Goal: Task Accomplishment & Management: Complete application form

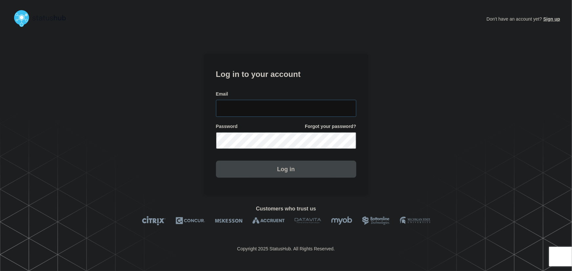
type input "tyler.wolkey@conexon.us"
click at [313, 104] on input "tyler.wolkey@conexon.us" at bounding box center [286, 108] width 140 height 17
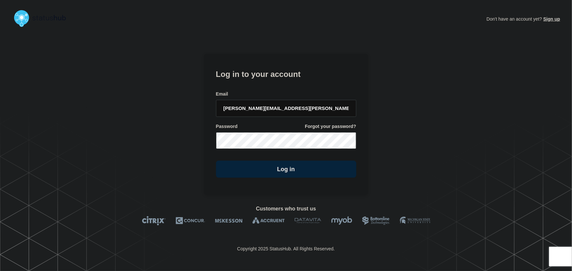
click at [311, 70] on h1 "Log in to your account" at bounding box center [286, 73] width 140 height 12
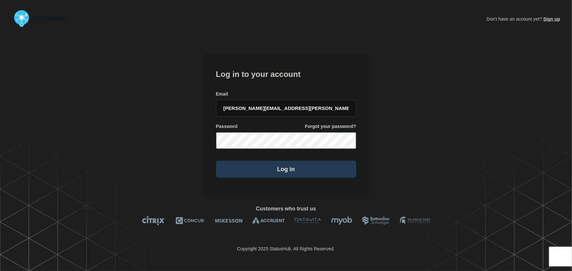
click at [287, 176] on button "Log in" at bounding box center [286, 169] width 140 height 17
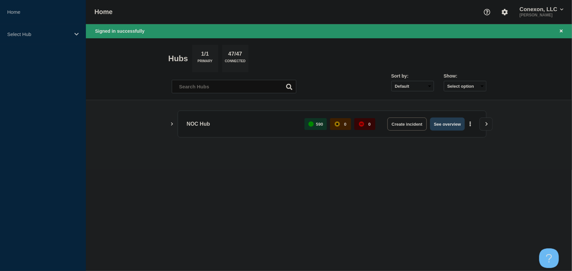
click at [441, 124] on button "See overview" at bounding box center [447, 124] width 35 height 13
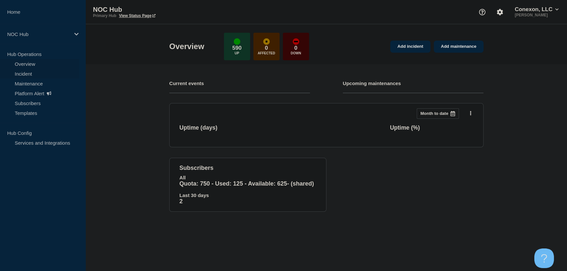
click at [22, 74] on link "Incident" at bounding box center [39, 74] width 79 height 10
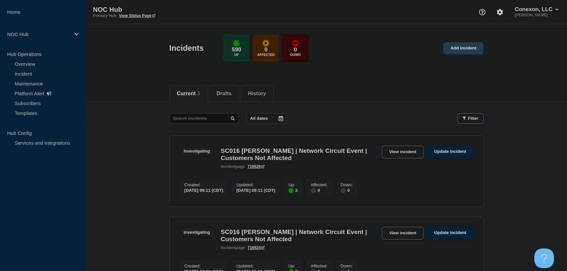
click at [468, 46] on link "Add incident" at bounding box center [464, 48] width 40 height 12
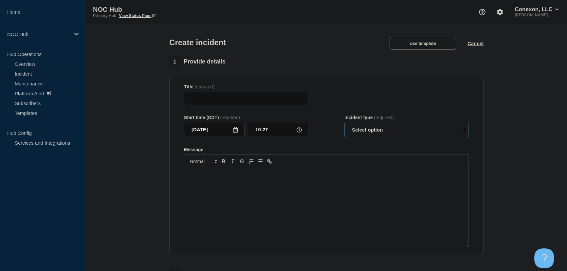
click at [394, 133] on select "Select option Investigating Identified Monitoring" at bounding box center [407, 130] width 124 height 14
select select "investigating"
click at [345, 124] on select "Select option Investigating Identified Monitoring" at bounding box center [407, 130] width 124 height 14
click at [437, 43] on button "Use template" at bounding box center [423, 43] width 66 height 13
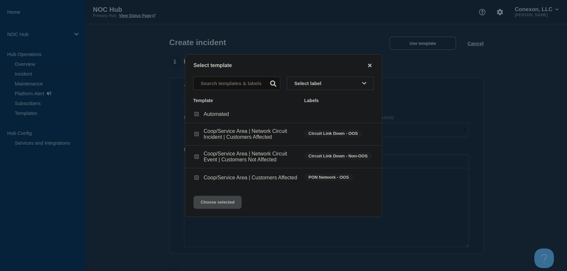
click at [195, 157] on input "Coop/Service Area | Network Circuit Event | Customers Not Affected checkbox" at bounding box center [197, 157] width 4 height 4
checkbox input "true"
click at [223, 209] on button "Choose selected" at bounding box center [218, 202] width 48 height 13
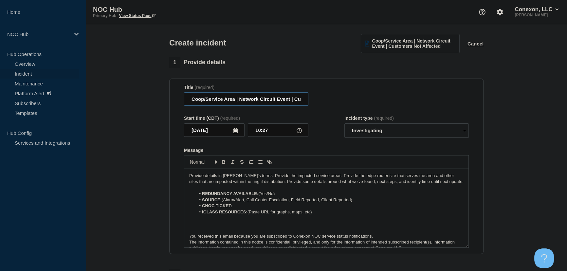
drag, startPoint x: 234, startPoint y: 99, endPoint x: 197, endPoint y: 99, distance: 37.0
click at [197, 99] on input "Coop/Service Area | Network Circuit Event | Customers Not Affected" at bounding box center [246, 98] width 124 height 13
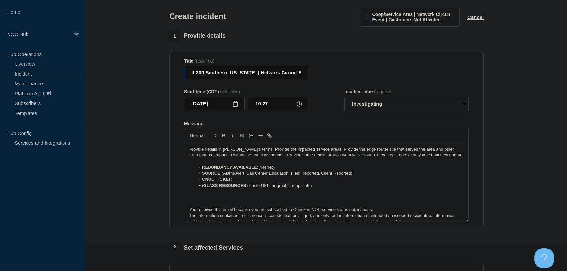
scroll to position [59, 0]
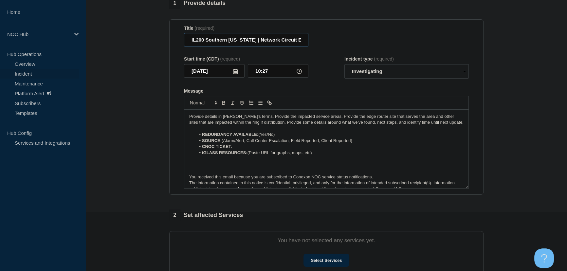
type input "IL200 Southern [US_STATE] | Network Circuit Event | Customers Not Affected"
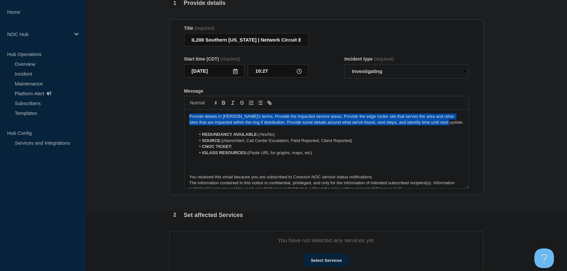
drag, startPoint x: 439, startPoint y: 124, endPoint x: 145, endPoint y: 114, distance: 294.0
click at [145, 114] on section "1 Provide details Title (required) IL200 Southern Illinois | Network Circuit Ev…" at bounding box center [327, 185] width 482 height 375
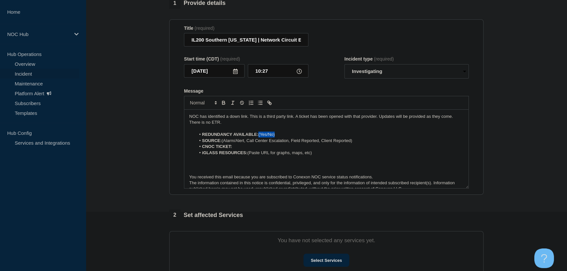
drag, startPoint x: 260, startPoint y: 138, endPoint x: 282, endPoint y: 136, distance: 22.0
click at [282, 136] on li "REDUNDANCY AVAILABLE: (Yes/No)" at bounding box center [330, 135] width 268 height 6
drag, startPoint x: 355, startPoint y: 141, endPoint x: 225, endPoint y: 142, distance: 130.0
click at [225, 142] on li "SOURCE: (Alarm/Alert, Call Center Escalation, Field Reported, Client Reported)" at bounding box center [330, 141] width 268 height 6
click at [247, 150] on li "CNOC TICKET:" at bounding box center [330, 147] width 268 height 6
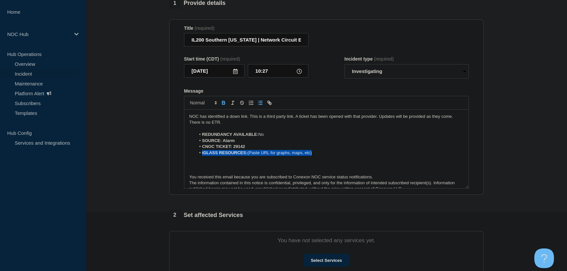
drag, startPoint x: 316, startPoint y: 155, endPoint x: 198, endPoint y: 156, distance: 117.9
click at [198, 156] on li "iGLASS RESOURCES: (Paste URL for graphs, maps, etc)" at bounding box center [330, 153] width 268 height 6
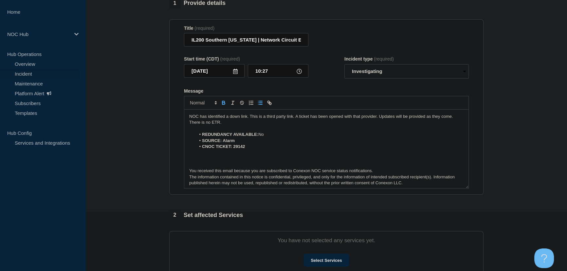
click at [203, 162] on p "Message" at bounding box center [326, 159] width 275 height 6
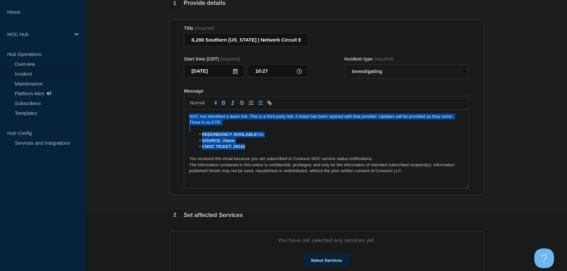
drag, startPoint x: 255, startPoint y: 146, endPoint x: 161, endPoint y: 120, distance: 97.8
click at [161, 120] on section "1 Provide details Title (required) IL200 Southern Illinois | Network Circuit Ev…" at bounding box center [327, 185] width 482 height 375
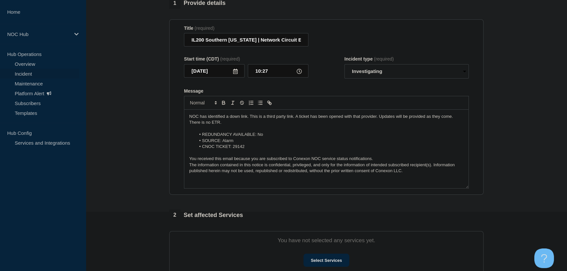
click at [248, 140] on li "SOURCE: Alarm" at bounding box center [330, 141] width 268 height 6
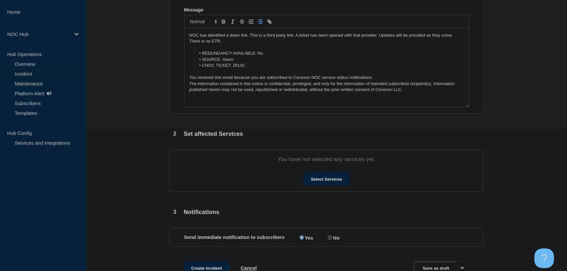
scroll to position [149, 0]
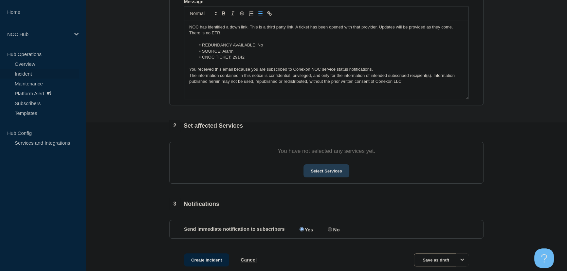
click at [321, 170] on button "Select Services" at bounding box center [327, 170] width 46 height 13
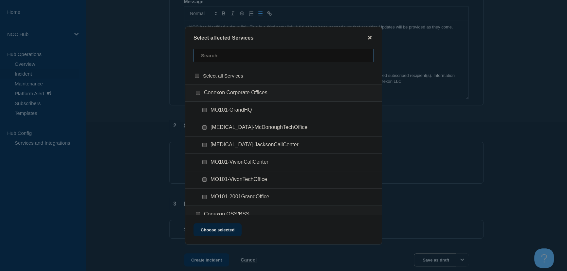
click at [215, 59] on input "text" at bounding box center [284, 55] width 180 height 13
type input "il200"
click at [198, 89] on div "IL200 ([GEOGRAPHIC_DATA][US_STATE])" at bounding box center [283, 93] width 197 height 18
click at [198, 93] on input "IL200 (Southern Illinois) checkbox" at bounding box center [198, 93] width 4 height 4
checkbox input "true"
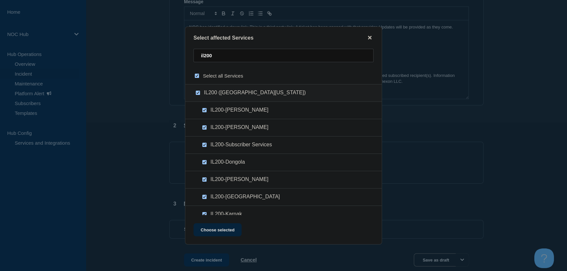
checkbox input "true"
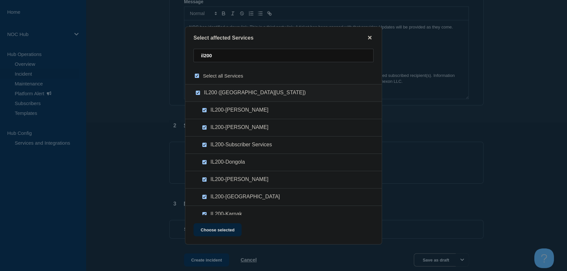
checkbox input "true"
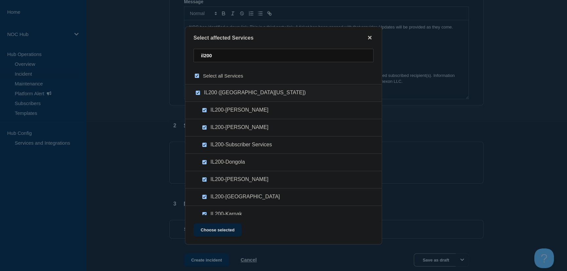
checkbox input "true"
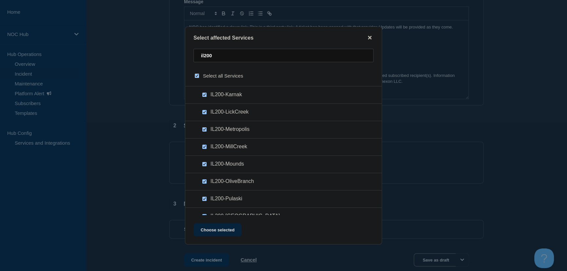
scroll to position [131, 0]
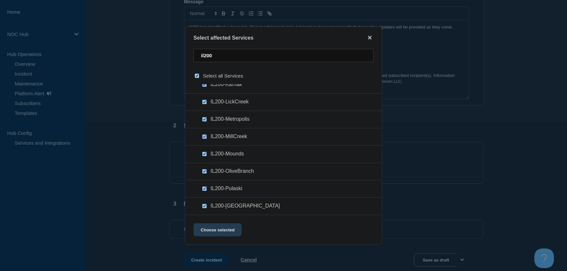
click at [220, 233] on button "Choose selected" at bounding box center [218, 229] width 48 height 13
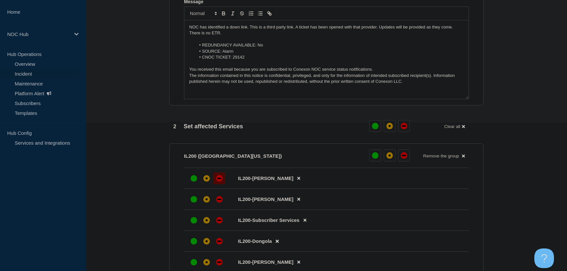
click at [221, 180] on div "down" at bounding box center [219, 178] width 7 height 7
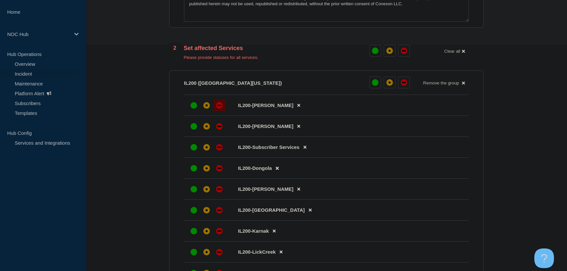
scroll to position [149, 0]
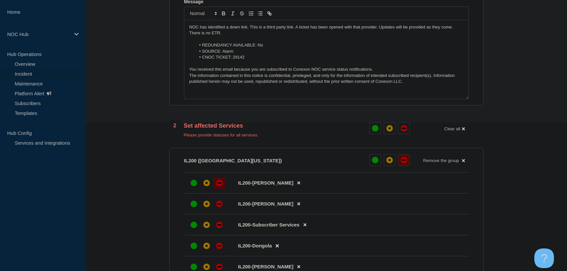
click at [407, 163] on button at bounding box center [404, 160] width 12 height 12
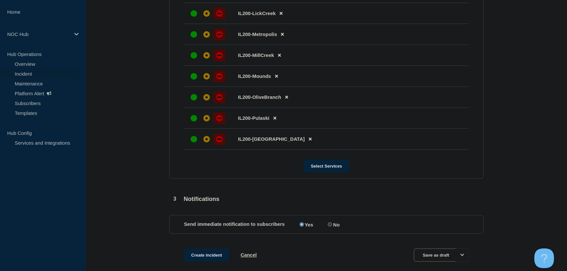
scroll to position [492, 0]
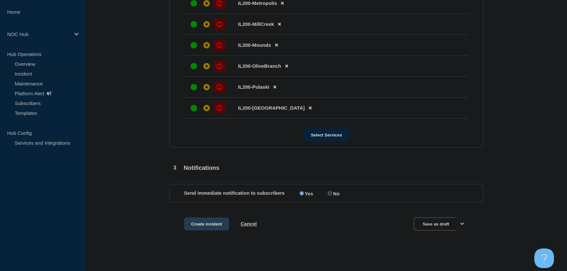
click at [209, 221] on button "Create incident" at bounding box center [206, 224] width 45 height 13
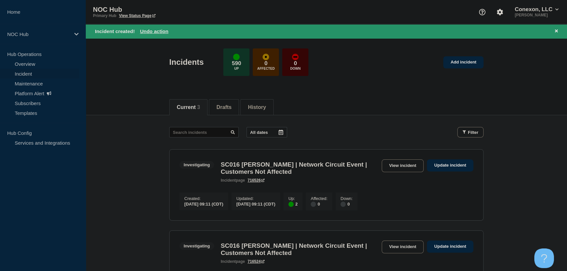
click at [127, 137] on main "All dates Filter Investigating 2 Up SC016 Matthews | Network Circuit Event | Cu…" at bounding box center [327, 254] width 482 height 278
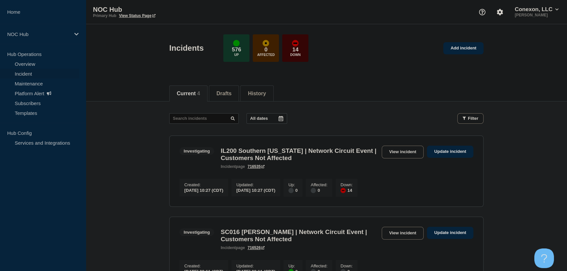
click at [256, 169] on link "716535" at bounding box center [256, 166] width 17 height 5
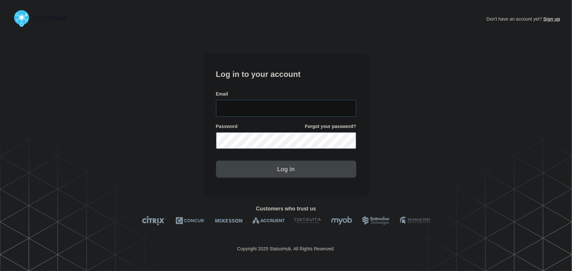
type input "tyler.wolkey@conexon.us"
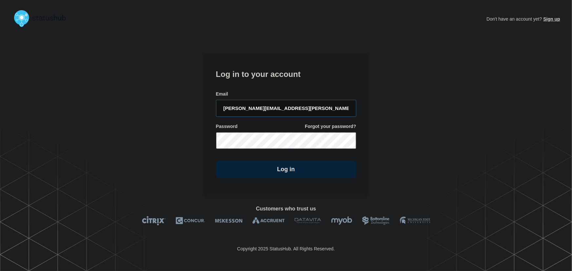
drag, startPoint x: 286, startPoint y: 105, endPoint x: 282, endPoint y: 96, distance: 9.9
click at [285, 100] on input "tyler.wolkey@conexon.us" at bounding box center [286, 108] width 140 height 17
drag, startPoint x: 264, startPoint y: 64, endPoint x: 305, endPoint y: 118, distance: 67.7
click at [264, 66] on section "Log in to your account Email tyler.wolkey@conexon.us Password Forgot your passw…" at bounding box center [286, 125] width 164 height 142
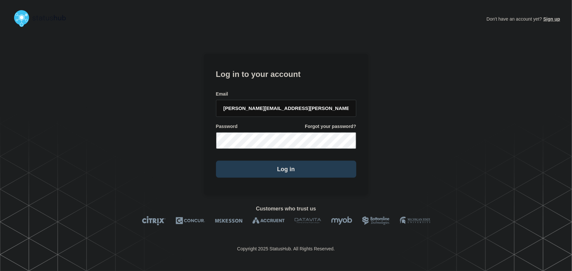
click at [286, 173] on button "Log in" at bounding box center [286, 169] width 140 height 17
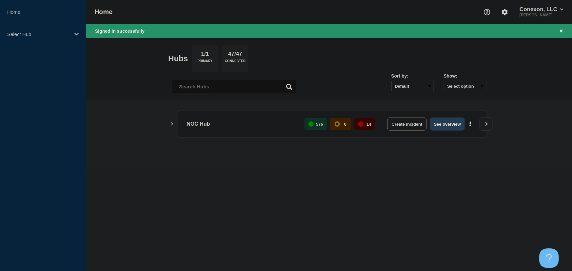
click at [451, 127] on button "See overview" at bounding box center [447, 124] width 35 height 13
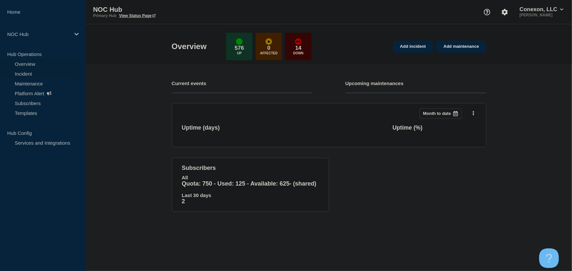
click at [26, 72] on link "Incident" at bounding box center [39, 74] width 79 height 10
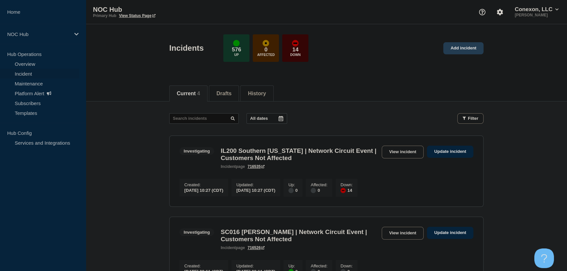
click at [465, 47] on link "Add incident" at bounding box center [464, 48] width 40 height 12
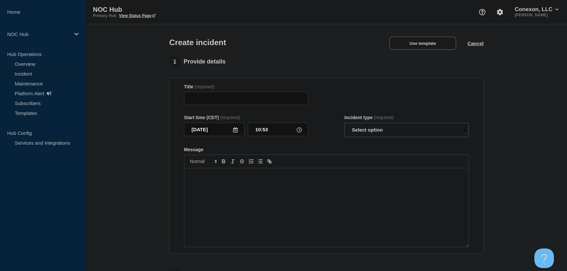
click at [390, 137] on select "Select option Investigating Identified Monitoring" at bounding box center [407, 130] width 124 height 14
select select "investigating"
click at [345, 124] on select "Select option Investigating Identified Monitoring" at bounding box center [407, 130] width 124 height 14
click at [364, 86] on div "Title (required)" at bounding box center [326, 94] width 285 height 21
click at [421, 38] on button "Use template" at bounding box center [423, 43] width 66 height 13
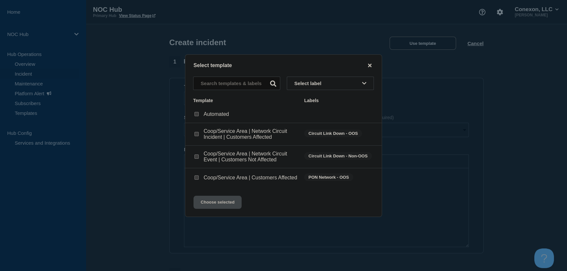
click at [196, 177] on input "Coop/Service Area | Customers Affected checkbox" at bounding box center [197, 178] width 4 height 4
checkbox input "true"
click at [217, 209] on button "Choose selected" at bounding box center [218, 202] width 48 height 13
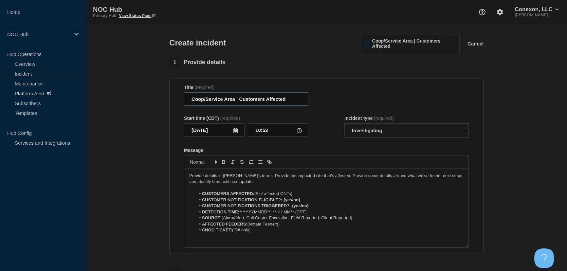
drag, startPoint x: 235, startPoint y: 99, endPoint x: 172, endPoint y: 100, distance: 62.6
click at [172, 100] on section "Title (required) Coop/Service Area | Customers Affected Start time (CDT) (requi…" at bounding box center [326, 167] width 314 height 176
type input "GA126 Plainfield | Customers Affected"
click at [372, 131] on select "Select option Investigating Identified Monitoring" at bounding box center [407, 130] width 124 height 14
click at [327, 123] on div "Start time (CDT) (required) 2025-09-15 10:53 Incident type (required) Select op…" at bounding box center [326, 127] width 285 height 22
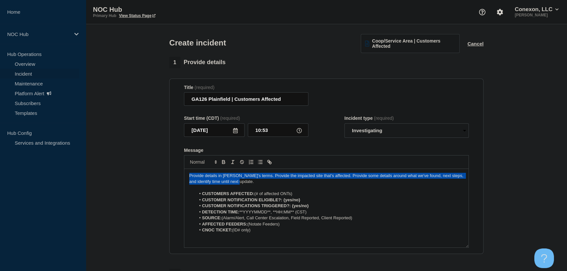
drag, startPoint x: 247, startPoint y: 183, endPoint x: 113, endPoint y: 167, distance: 134.7
click at [113, 167] on section "1 Provide details Title (required) GA126 Plainfield | Customers Affected Start …" at bounding box center [327, 244] width 482 height 375
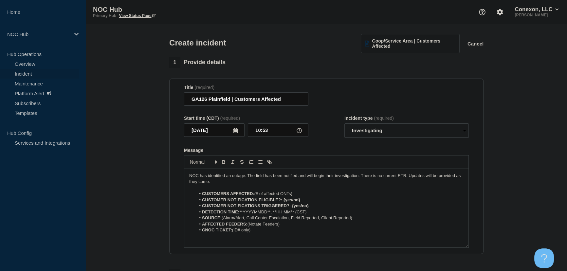
drag, startPoint x: 256, startPoint y: 195, endPoint x: 309, endPoint y: 194, distance: 52.7
click at [309, 194] on li "CUSTOMERS AFFECTED: (# of affected ONTs)" at bounding box center [330, 194] width 268 height 6
drag, startPoint x: 308, startPoint y: 201, endPoint x: 284, endPoint y: 202, distance: 23.3
click at [284, 202] on li "CUSTOMER NOTIFICATION ELIGIBLE?: {yes/no}" at bounding box center [330, 200] width 268 height 6
drag, startPoint x: 291, startPoint y: 208, endPoint x: 314, endPoint y: 207, distance: 22.7
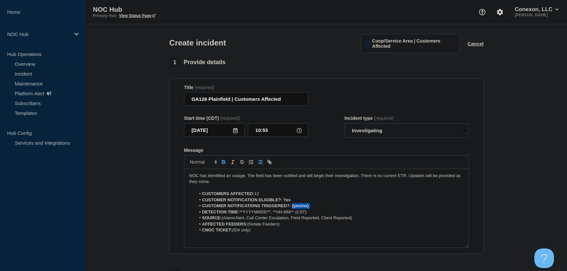
click at [314, 207] on li "CUSTOMER NOTIFICATIONS TRIGGERED?: {yes/no}" at bounding box center [330, 206] width 268 height 6
drag, startPoint x: 313, startPoint y: 212, endPoint x: 242, endPoint y: 215, distance: 70.2
click at [242, 215] on li "DETECTION TIME: **YYYYMMDD**, **HH:MM** (CST)" at bounding box center [330, 212] width 268 height 6
drag, startPoint x: 357, startPoint y: 219, endPoint x: 225, endPoint y: 221, distance: 132.3
click at [225, 221] on li "SOURCE: (Alarm/Alert, Call Center Escalation, Field Reported, Client Reported)" at bounding box center [330, 218] width 268 height 6
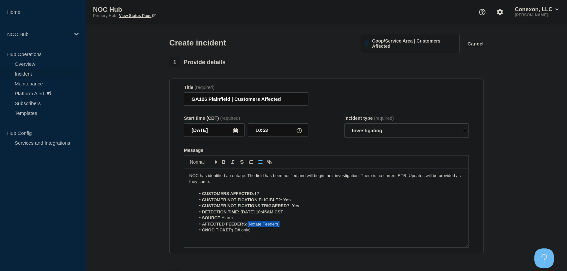
drag, startPoint x: 249, startPoint y: 224, endPoint x: 297, endPoint y: 225, distance: 48.8
click at [297, 225] on li "AFFECTED FEEDERS: (Notate Feeders)" at bounding box center [330, 224] width 268 height 6
drag, startPoint x: 233, startPoint y: 232, endPoint x: 303, endPoint y: 233, distance: 69.8
click at [303, 233] on li "CNOC TICKET: (ID# only)" at bounding box center [330, 230] width 268 height 6
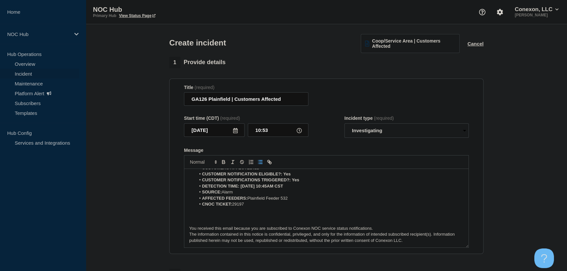
click at [223, 219] on p "Message" at bounding box center [326, 217] width 275 height 6
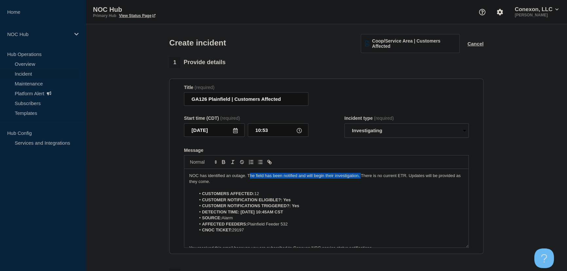
drag, startPoint x: 360, startPoint y: 177, endPoint x: 249, endPoint y: 177, distance: 111.0
click at [249, 177] on p "NOC has identified an outage. The field has been notified and will begin their …" at bounding box center [326, 179] width 275 height 12
click at [377, 135] on select "Select option Investigating Identified Monitoring" at bounding box center [407, 130] width 124 height 14
select select "identified"
click at [345, 124] on select "Select option Investigating Identified Monitoring" at bounding box center [407, 130] width 124 height 14
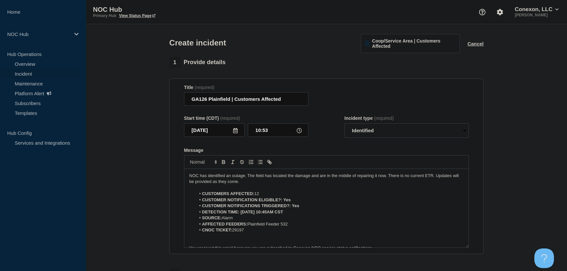
click at [349, 150] on div "Message" at bounding box center [326, 150] width 285 height 5
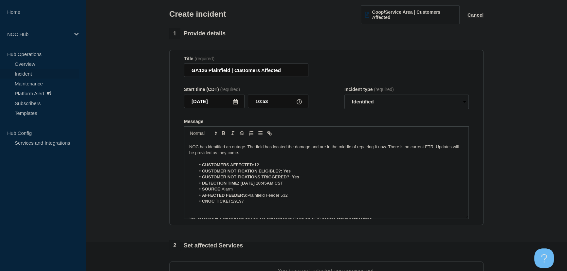
scroll to position [149, 0]
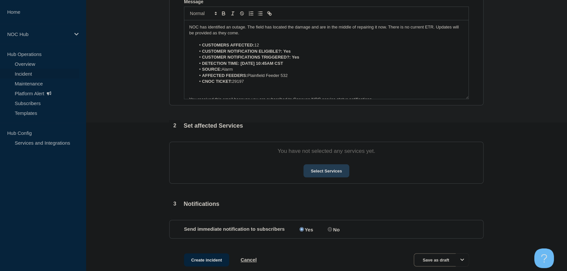
click at [319, 175] on button "Select Services" at bounding box center [327, 170] width 46 height 13
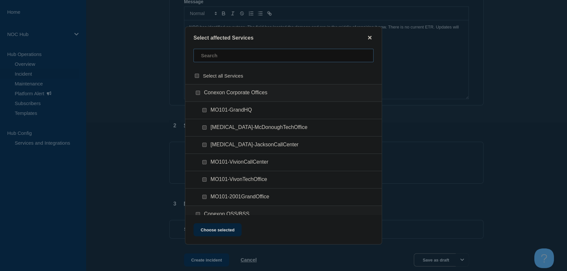
click at [219, 56] on input "text" at bounding box center [284, 55] width 180 height 13
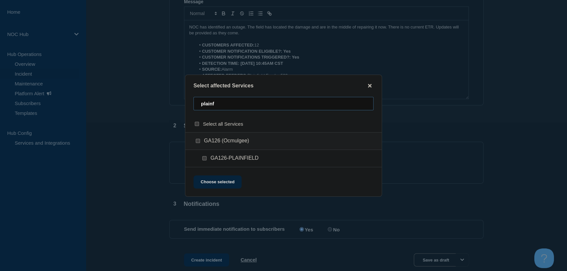
type input "plainf"
click at [203, 159] on input "GA126-PLAINFIELD checkbox" at bounding box center [204, 158] width 4 height 4
checkbox input "true"
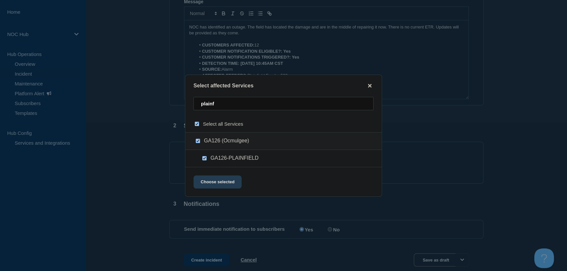
click at [214, 185] on button "Choose selected" at bounding box center [218, 182] width 48 height 13
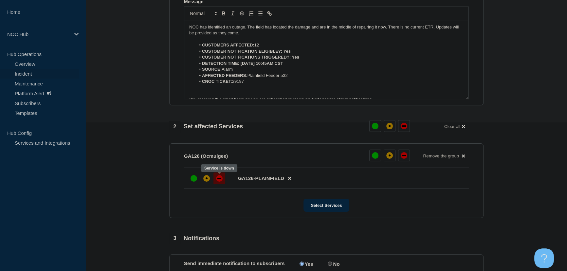
click at [220, 183] on div at bounding box center [220, 179] width 12 height 12
click at [142, 171] on section "1 Provide details Title (required) GA126 Plainfield | Customers Affected Start …" at bounding box center [327, 112] width 482 height 409
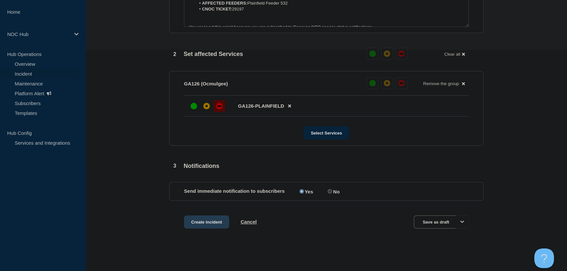
click at [214, 222] on button "Create incident" at bounding box center [206, 222] width 45 height 13
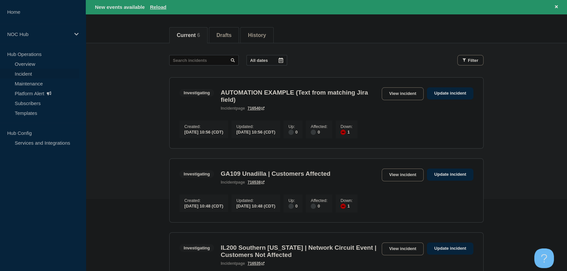
scroll to position [59, 0]
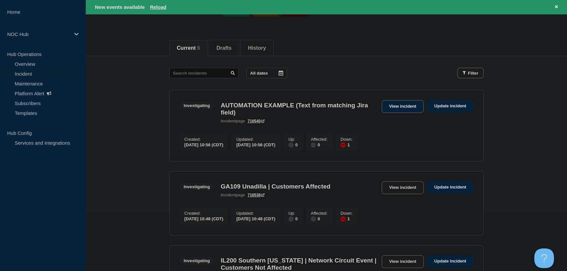
click at [395, 103] on link "View incident" at bounding box center [403, 106] width 42 height 13
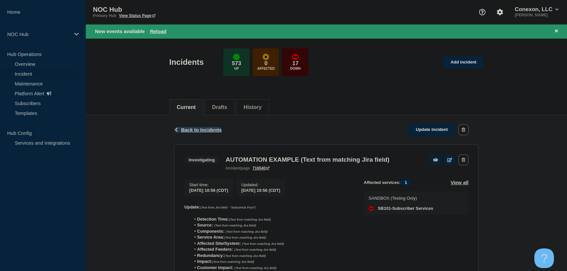
click at [204, 129] on span "Back to Incidents" at bounding box center [201, 130] width 41 height 6
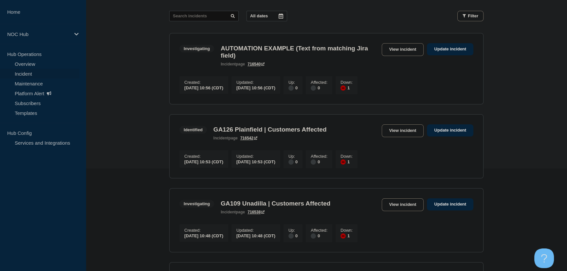
scroll to position [119, 0]
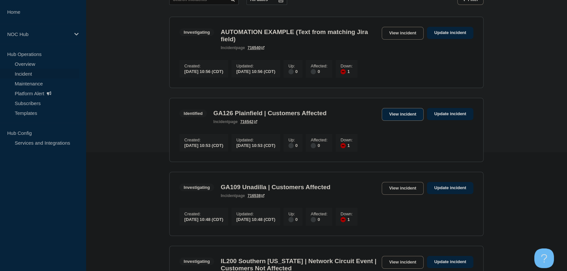
click at [397, 114] on link "View incident" at bounding box center [403, 114] width 42 height 13
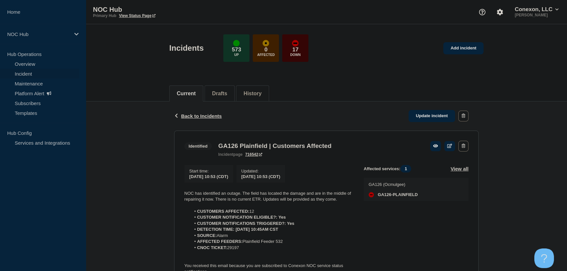
click at [250, 155] on link "716542" at bounding box center [253, 154] width 17 height 5
click at [143, 142] on div "Back Back to Incidents Update incident Identified GA126 Plainfield | Customers …" at bounding box center [327, 208] width 482 height 212
click at [193, 115] on span "Back to Incidents" at bounding box center [201, 116] width 41 height 6
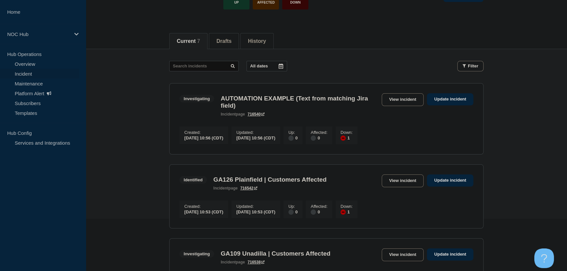
scroll to position [59, 0]
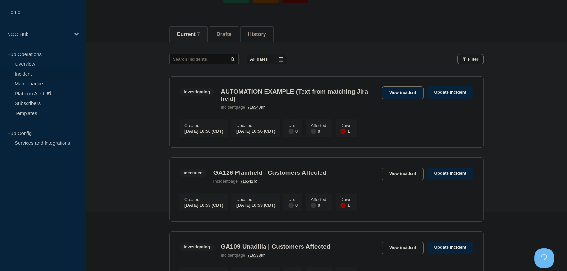
click at [393, 89] on link "View incident" at bounding box center [403, 92] width 42 height 13
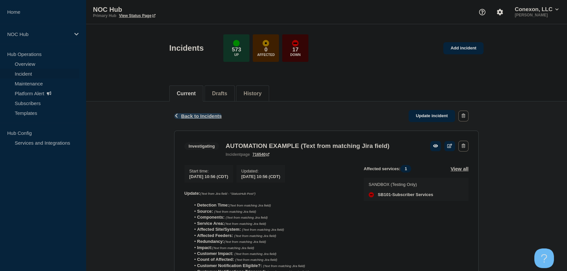
click at [196, 116] on span "Back to Incidents" at bounding box center [201, 116] width 41 height 6
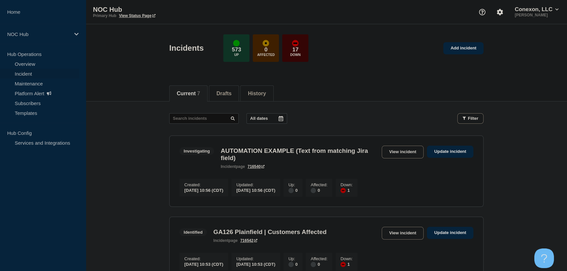
click at [409, 156] on link "View incident" at bounding box center [403, 152] width 42 height 13
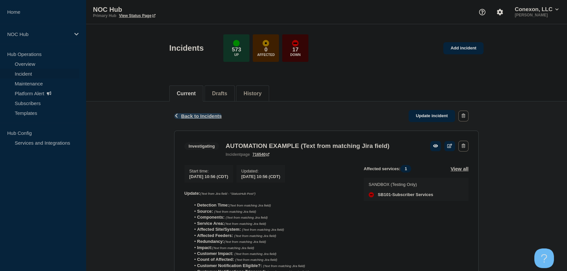
click at [207, 114] on span "Back to Incidents" at bounding box center [201, 116] width 41 height 6
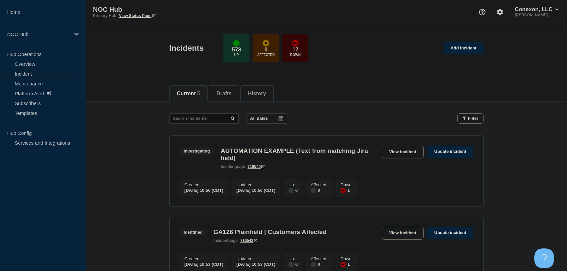
click at [328, 116] on div "All dates Filter" at bounding box center [326, 118] width 314 height 10
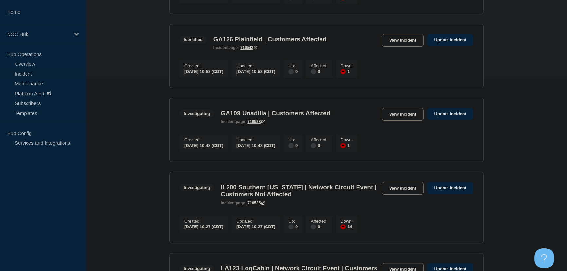
scroll to position [208, 0]
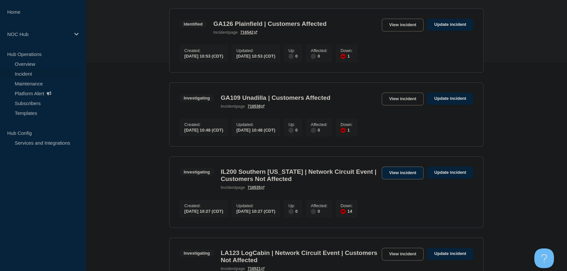
click at [406, 180] on link "View incident" at bounding box center [403, 173] width 42 height 13
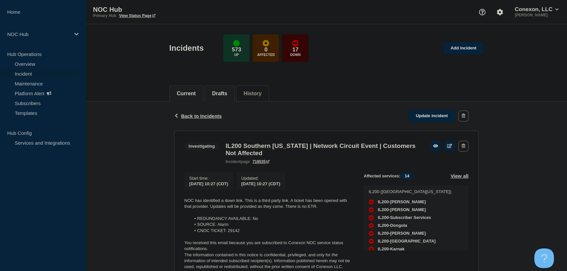
scroll to position [32, 0]
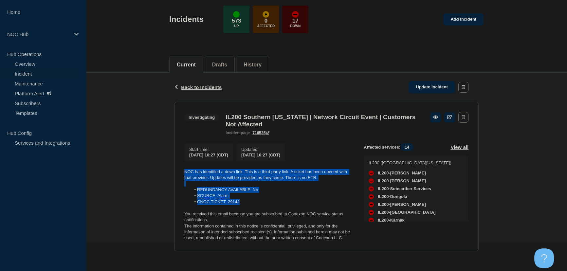
drag, startPoint x: 247, startPoint y: 201, endPoint x: 178, endPoint y: 170, distance: 76.1
click at [178, 170] on section "Investigating IL200 Southern [US_STATE] | Network Circuit Event | Customers Not…" at bounding box center [326, 177] width 305 height 150
copy div "NOC has identified a down link. This is a third party link. A ticket has been o…"
click at [439, 82] on link "Update incident" at bounding box center [432, 87] width 47 height 12
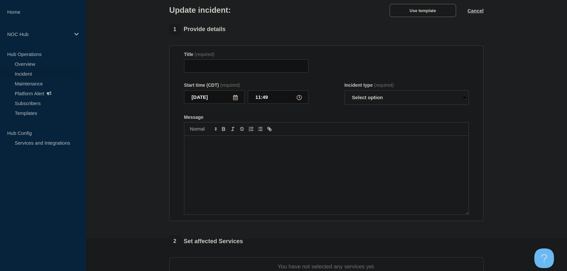
type input "IL200 Southern [US_STATE] | Network Circuit Event | Customers Not Affected"
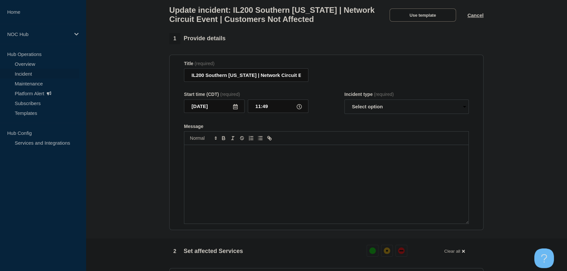
click at [299, 167] on div "Message" at bounding box center [326, 184] width 284 height 79
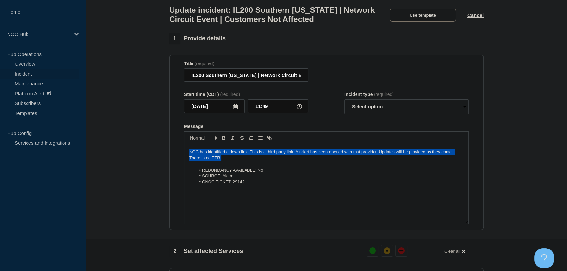
drag, startPoint x: 233, startPoint y: 163, endPoint x: 180, endPoint y: 152, distance: 54.4
click at [180, 152] on section "Title (required) IL200 Southern [US_STATE] | Network Circuit Event | Customers …" at bounding box center [326, 143] width 314 height 176
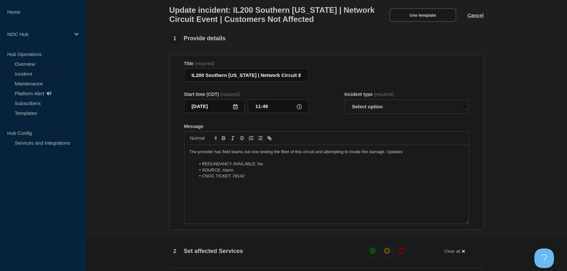
click at [410, 155] on p "The provider has field teams out now testing the fiber of this circuit and atte…" at bounding box center [326, 152] width 275 height 6
click at [409, 155] on p "The provider has field teams out now testing the fiber of this circuit and atte…" at bounding box center [326, 152] width 275 height 6
click at [408, 155] on p "The provider has field teams out now testing the fiber of this circuit and atte…" at bounding box center [326, 152] width 275 height 6
click at [403, 113] on select "Select option Investigating Identified Monitoring Resolved" at bounding box center [407, 107] width 124 height 14
select select "investigating"
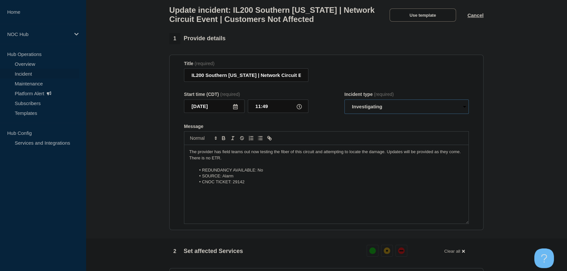
click at [345, 103] on select "Select option Investigating Identified Monitoring Resolved" at bounding box center [407, 107] width 124 height 14
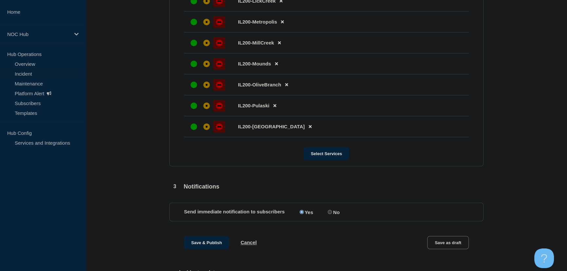
scroll to position [540, 0]
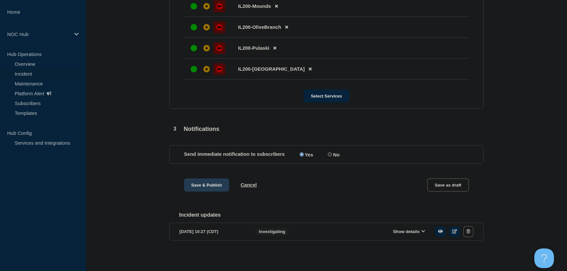
click at [205, 184] on button "Save & Publish" at bounding box center [206, 185] width 45 height 13
